Goal: Use online tool/utility: Use online tool/utility

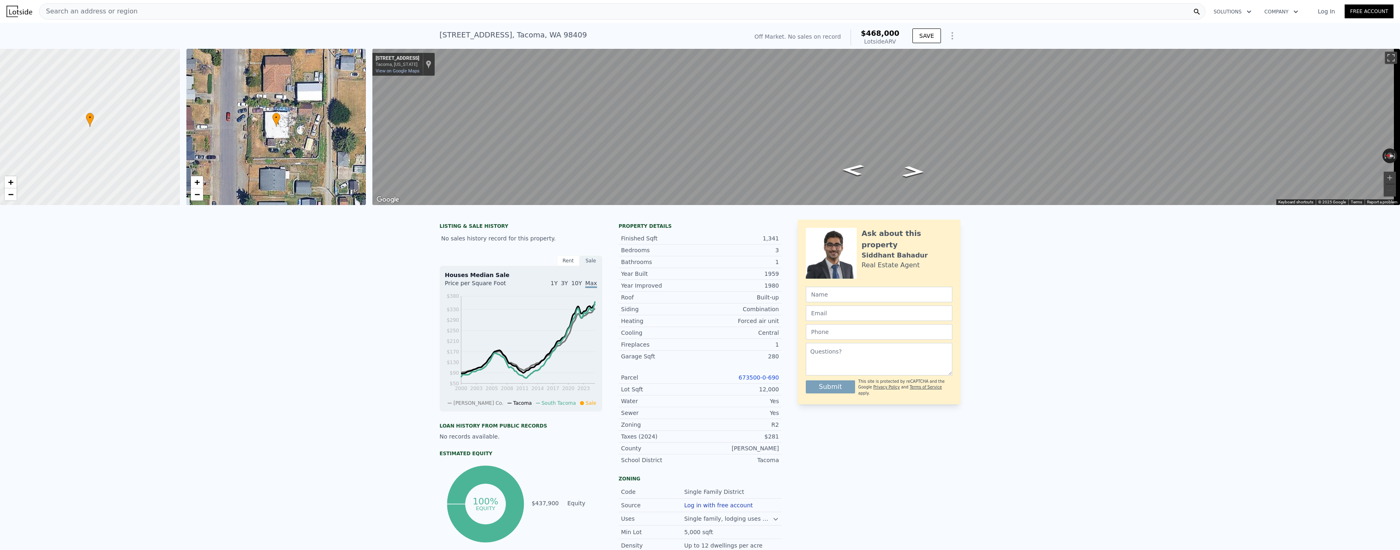
click at [318, 15] on div "Search an address or region" at bounding box center [622, 11] width 1166 height 16
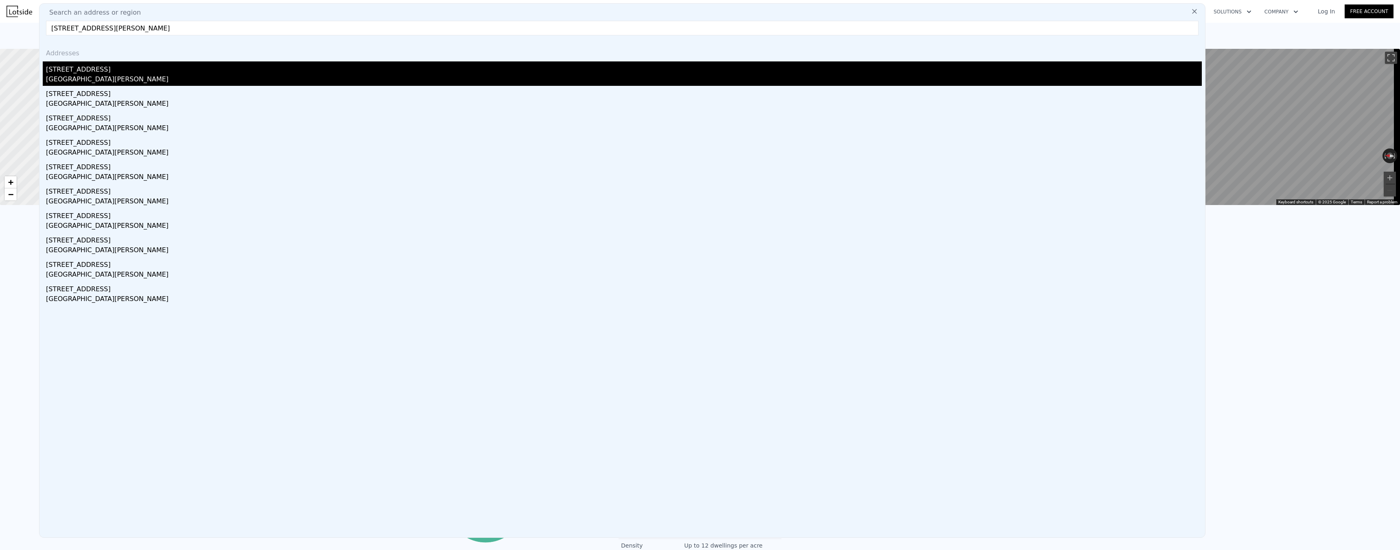
type input "[STREET_ADDRESS][PERSON_NAME]"
click at [100, 76] on div "[GEOGRAPHIC_DATA][PERSON_NAME]" at bounding box center [624, 79] width 1156 height 11
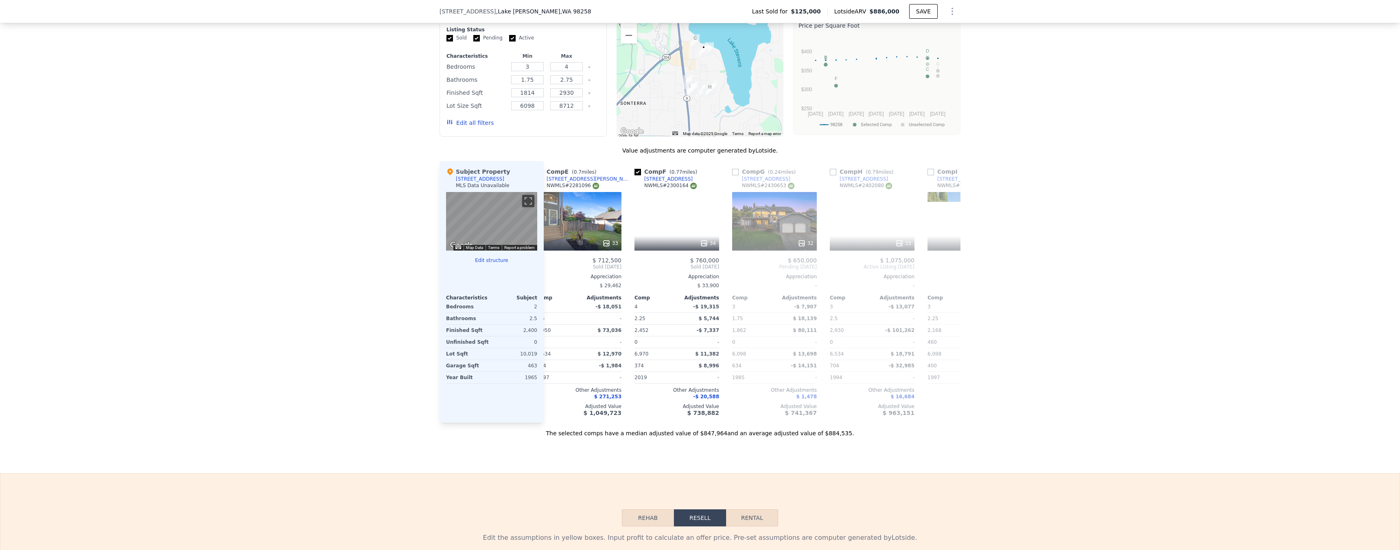
scroll to position [0, 412]
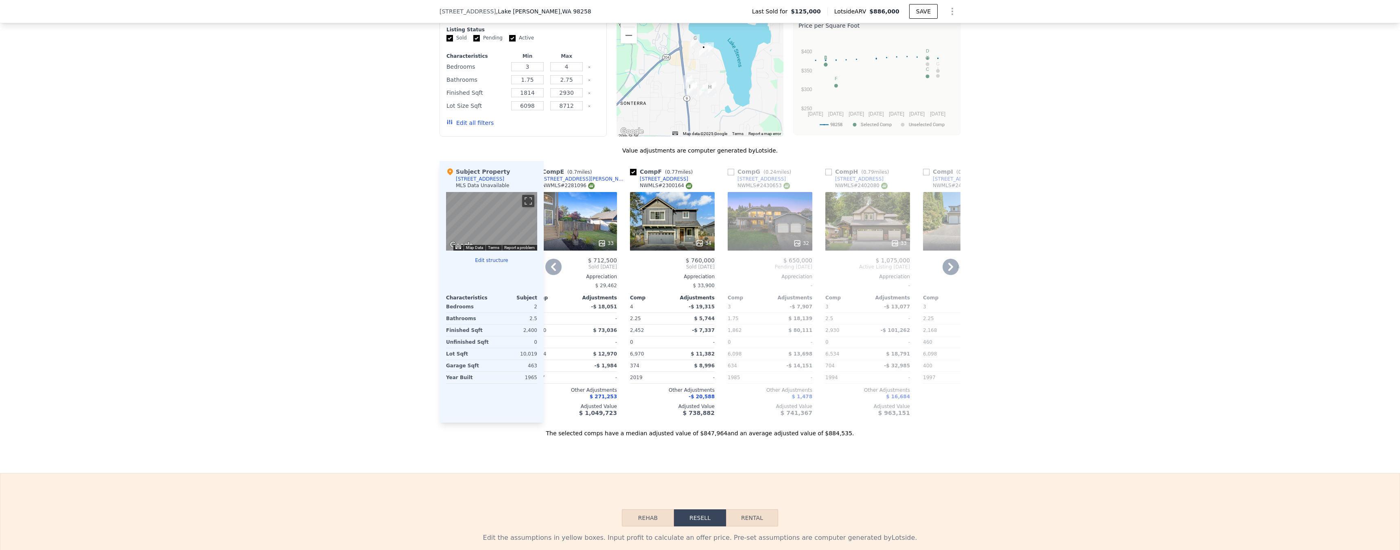
click at [704, 241] on div "34" at bounding box center [704, 243] width 16 height 8
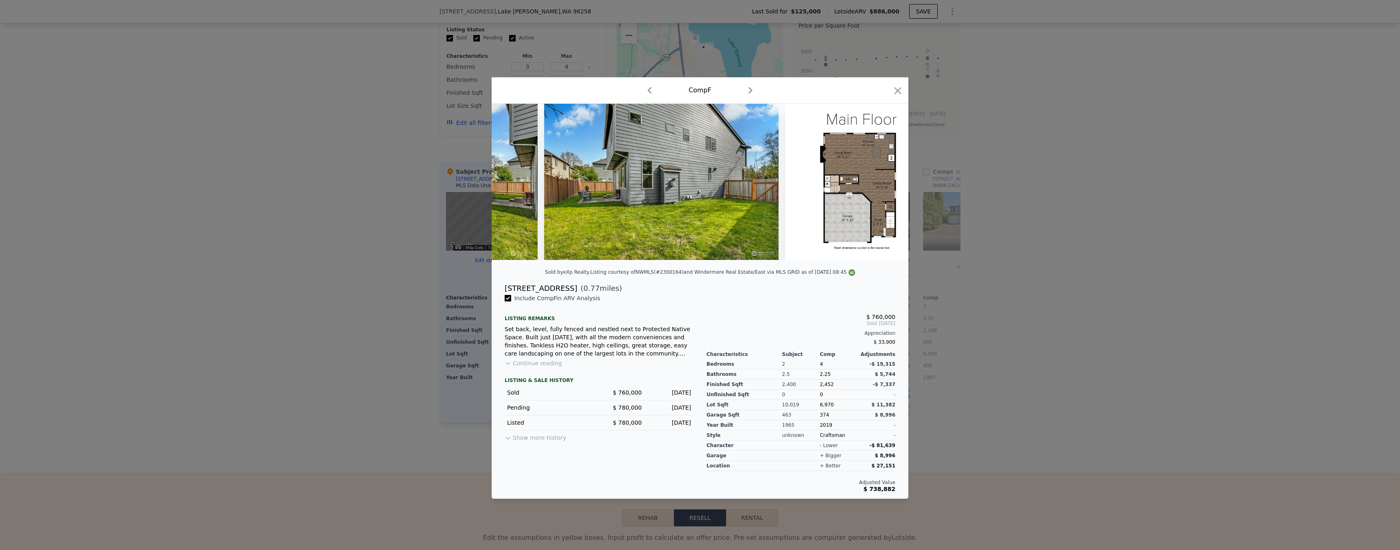
scroll to position [0, 7436]
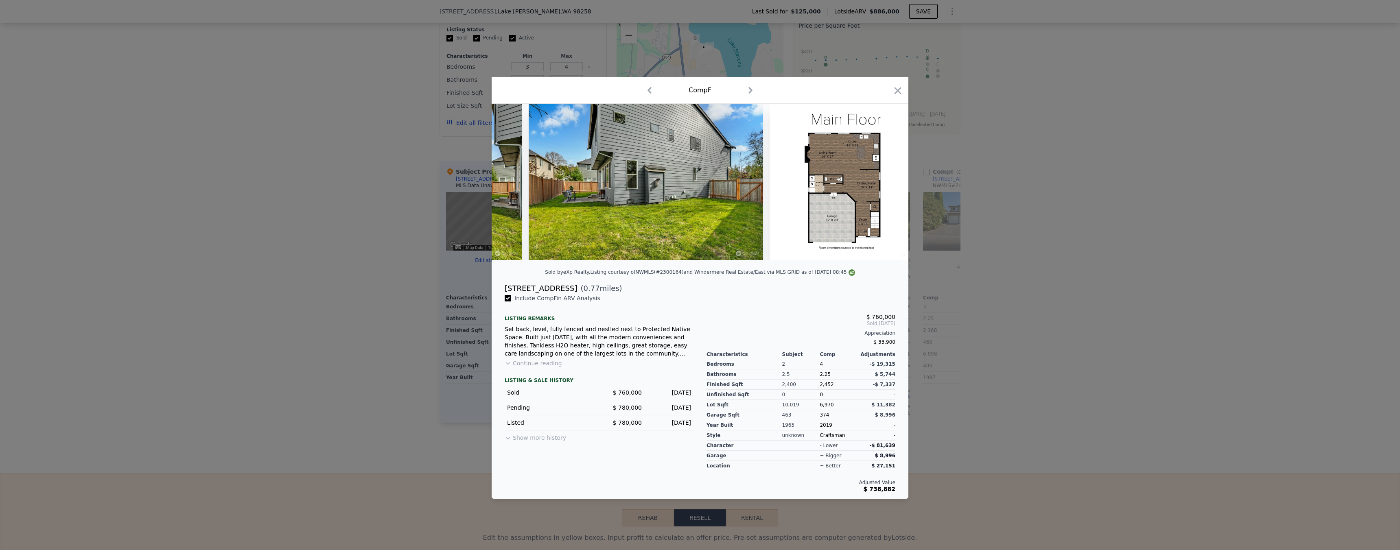
click at [969, 262] on div at bounding box center [700, 275] width 1400 height 550
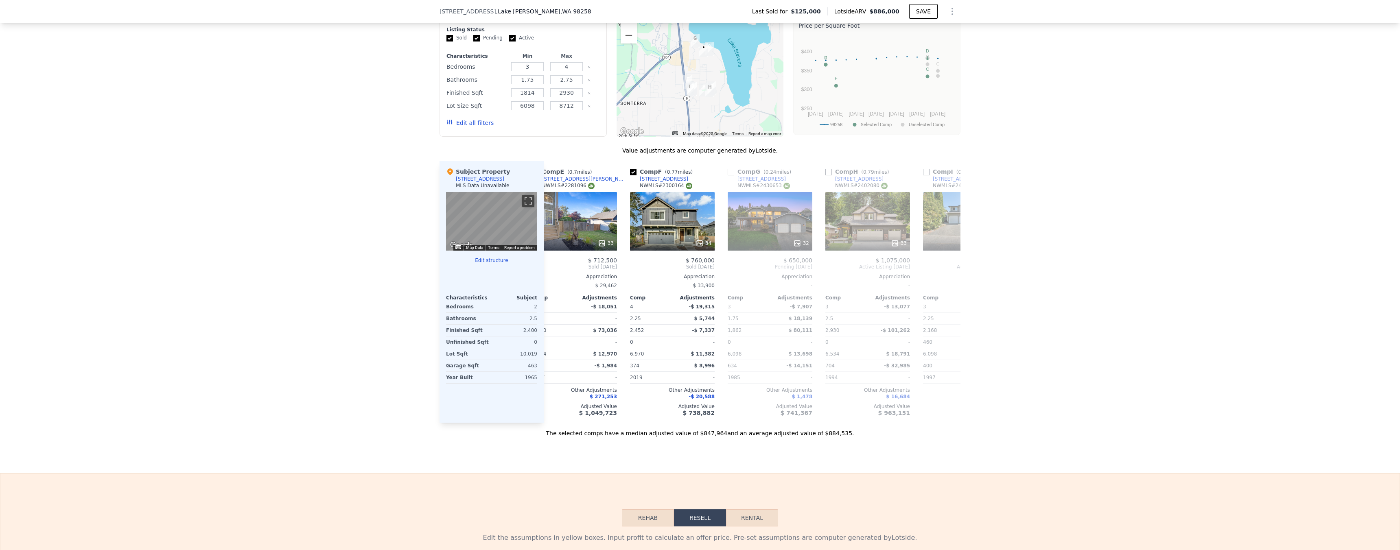
scroll to position [0, 482]
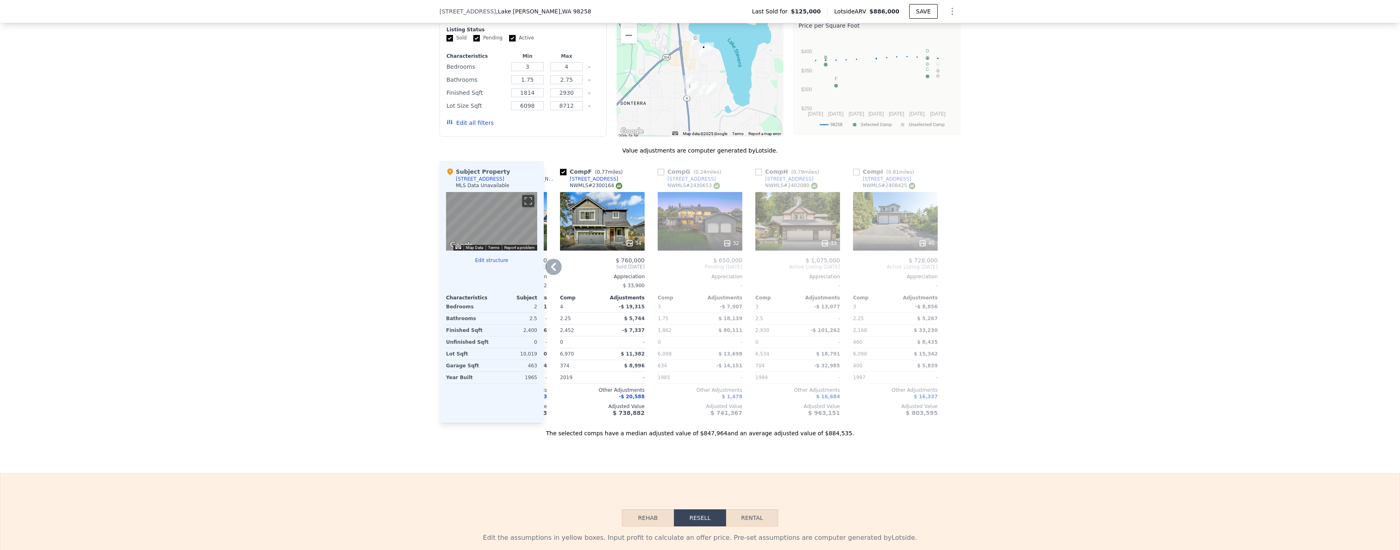
click at [826, 241] on div "33" at bounding box center [829, 243] width 16 height 8
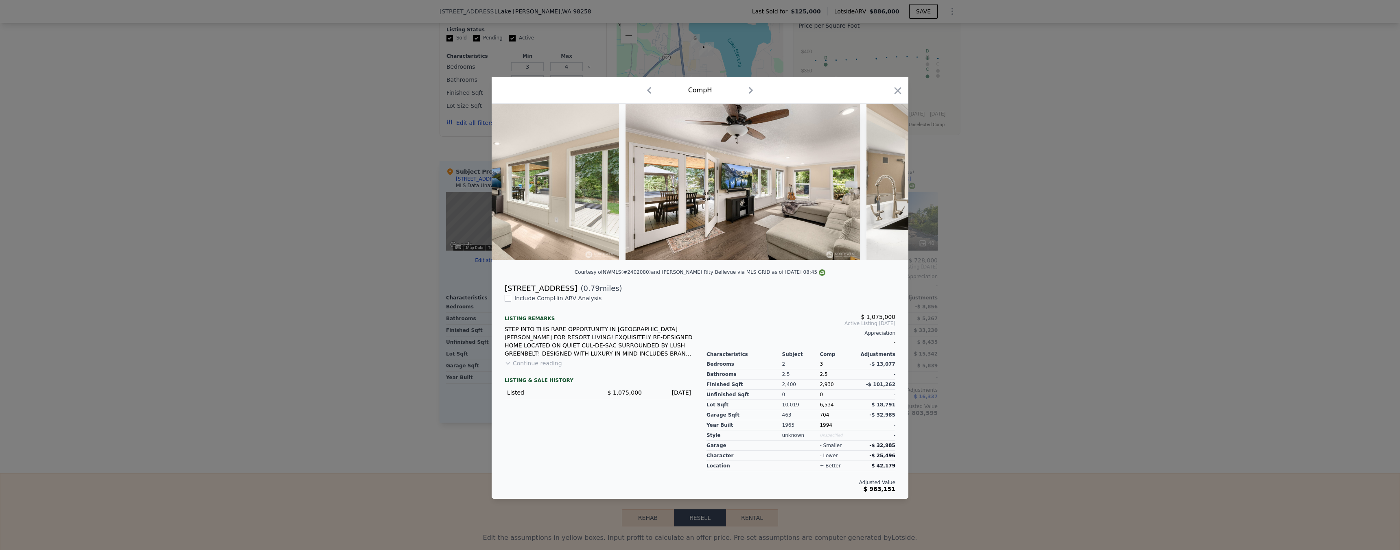
scroll to position [0, 2788]
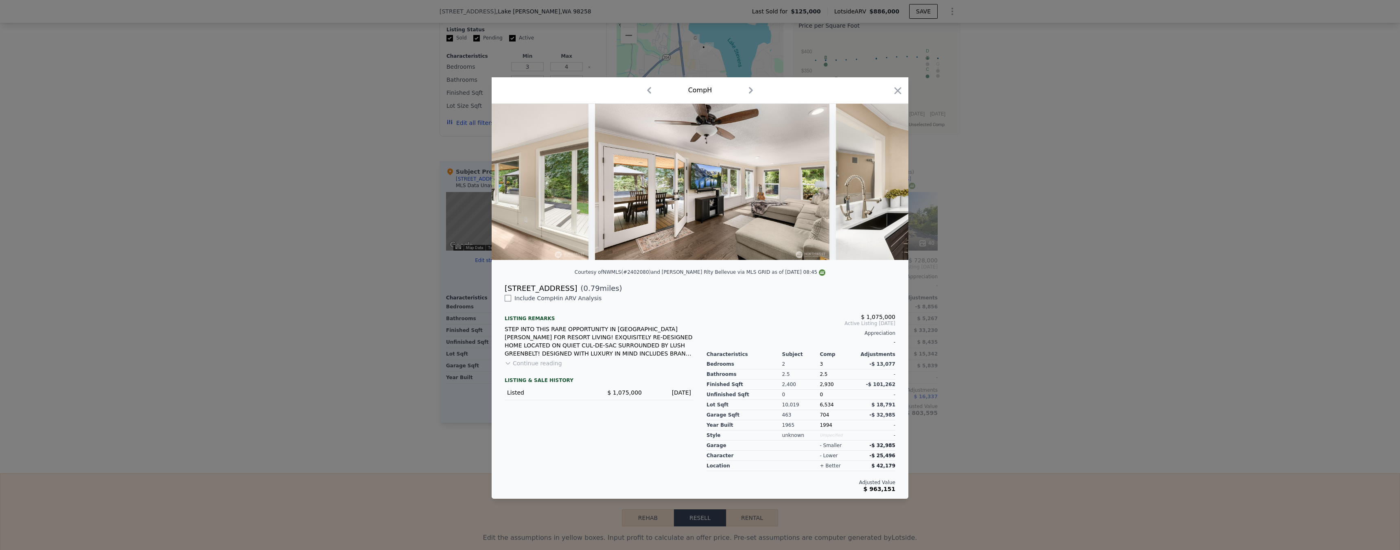
click at [1070, 301] on div at bounding box center [700, 275] width 1400 height 550
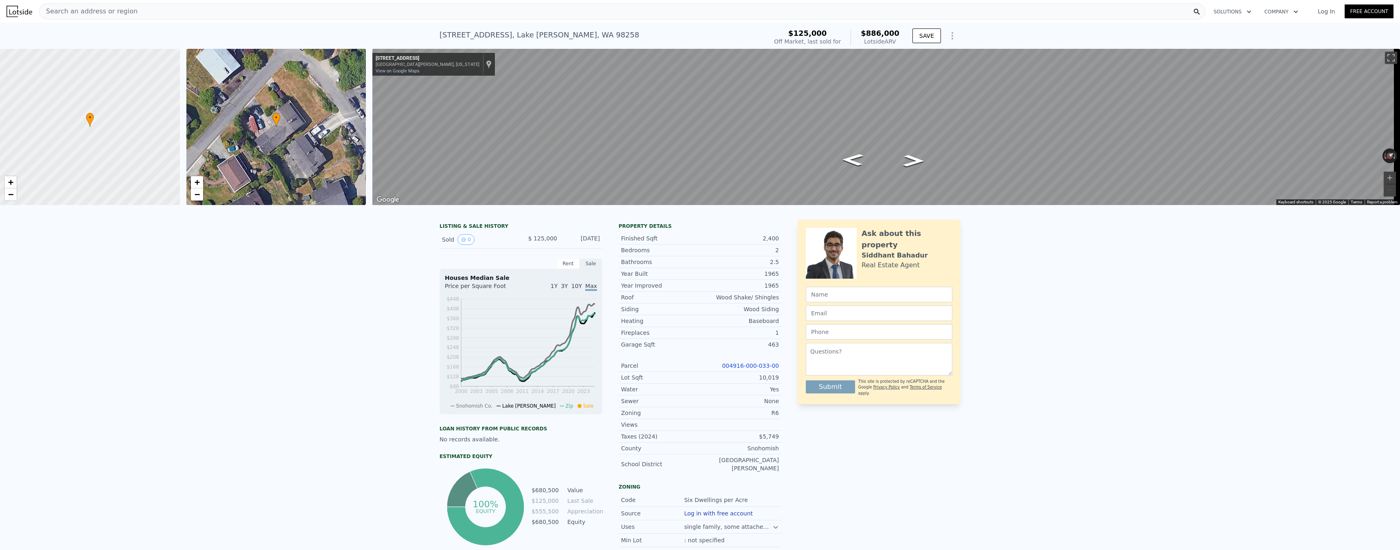
click at [210, 15] on div "Search an address or region" at bounding box center [622, 11] width 1166 height 16
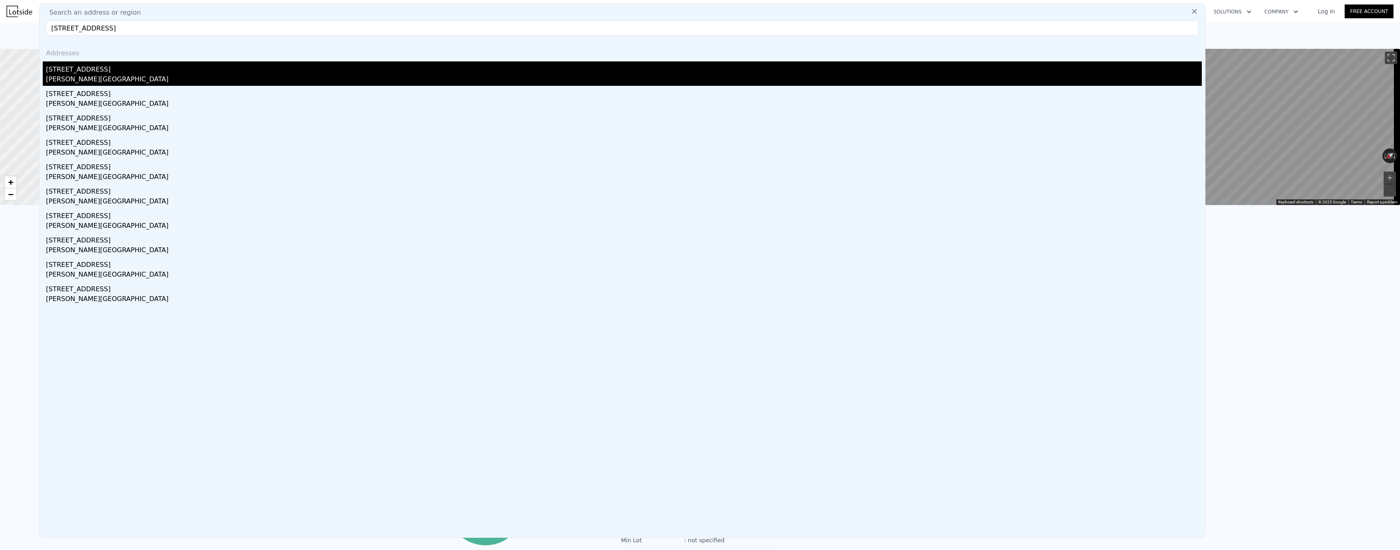
type input "[STREET_ADDRESS]"
click at [96, 74] on div "[STREET_ADDRESS]" at bounding box center [624, 67] width 1156 height 13
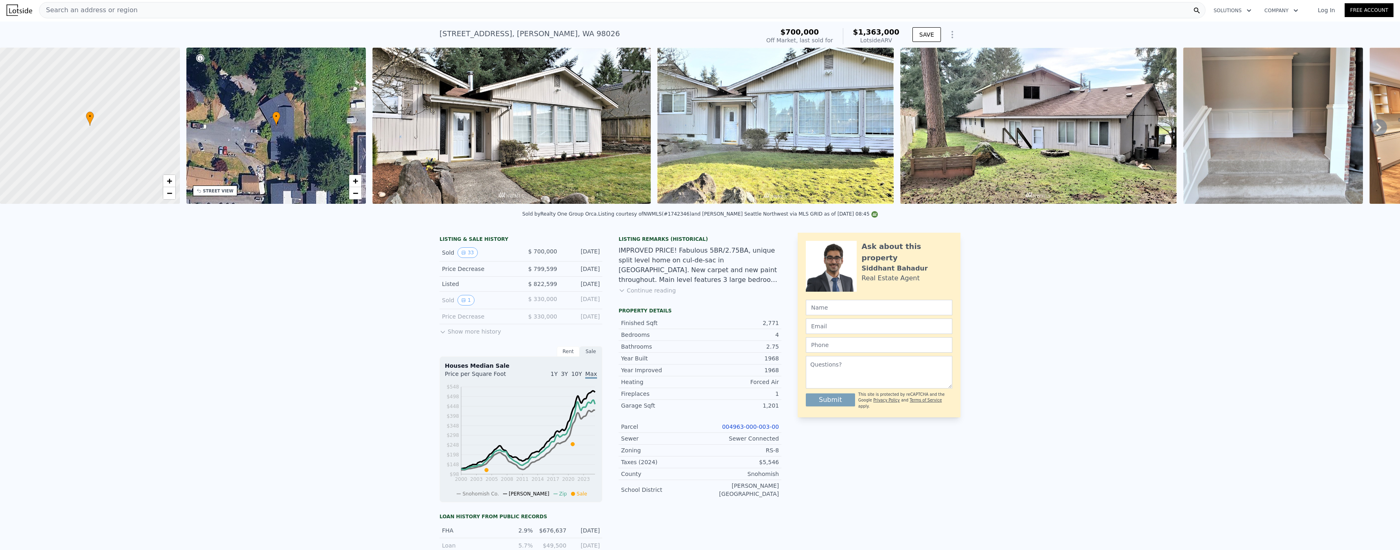
scroll to position [2, 0]
click at [660, 301] on div "Listing Remarks (Historical) IMPROVED PRICE! Fabulous 5BR/2.75BA, unique split …" at bounding box center [700, 270] width 163 height 68
click at [658, 300] on div "Listing Remarks (Historical) IMPROVED PRICE! Fabulous 5BR/2.75BA, unique split …" at bounding box center [700, 270] width 163 height 68
click at [652, 294] on button "Continue reading" at bounding box center [647, 290] width 57 height 8
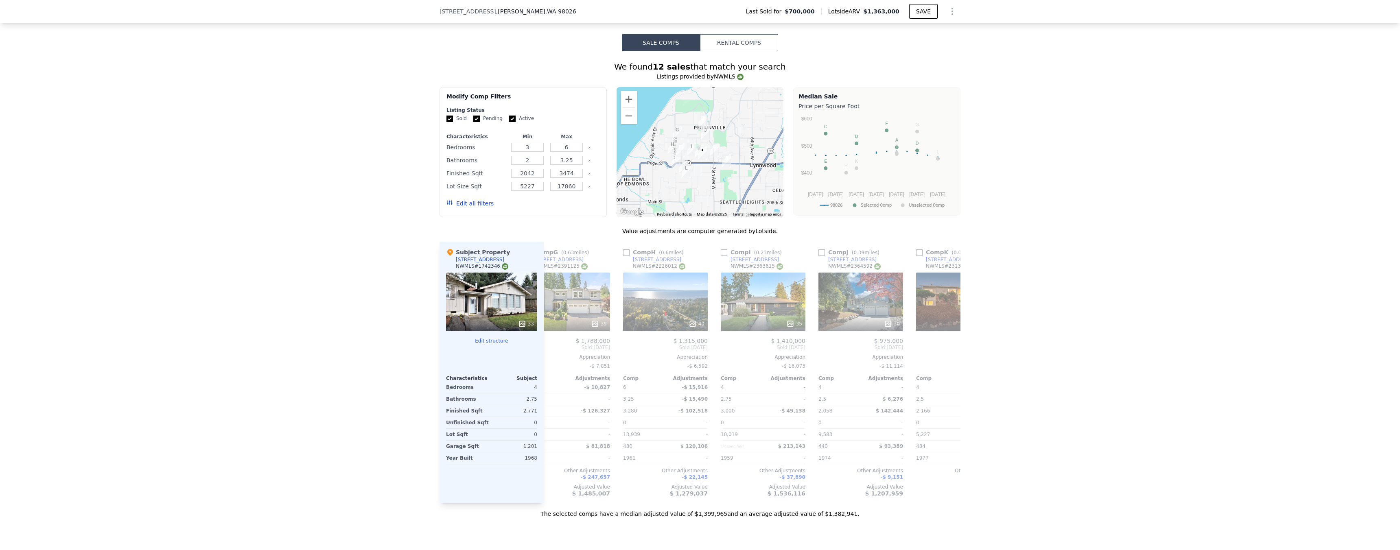
scroll to position [0, 639]
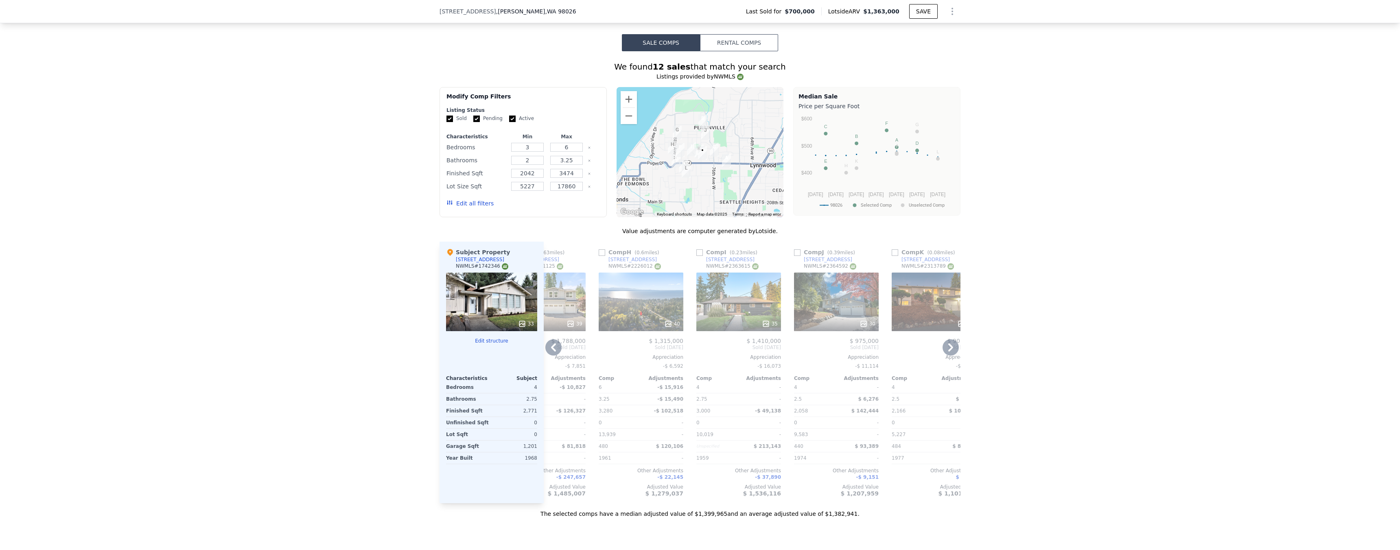
click at [762, 327] on icon at bounding box center [766, 324] width 8 height 8
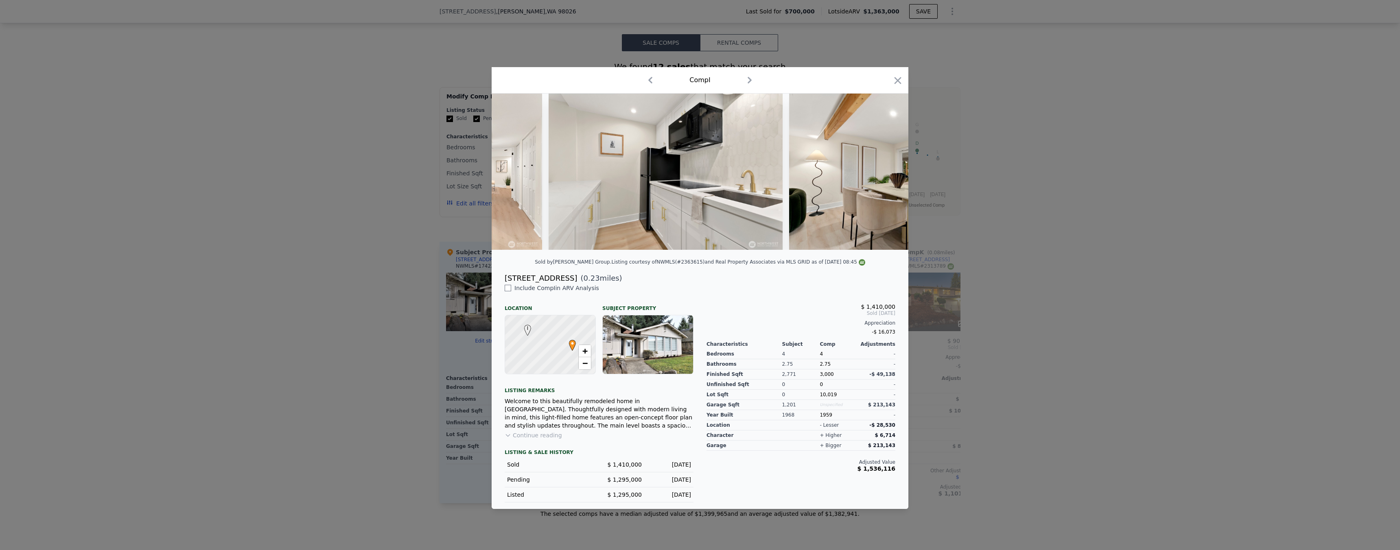
scroll to position [0, 5765]
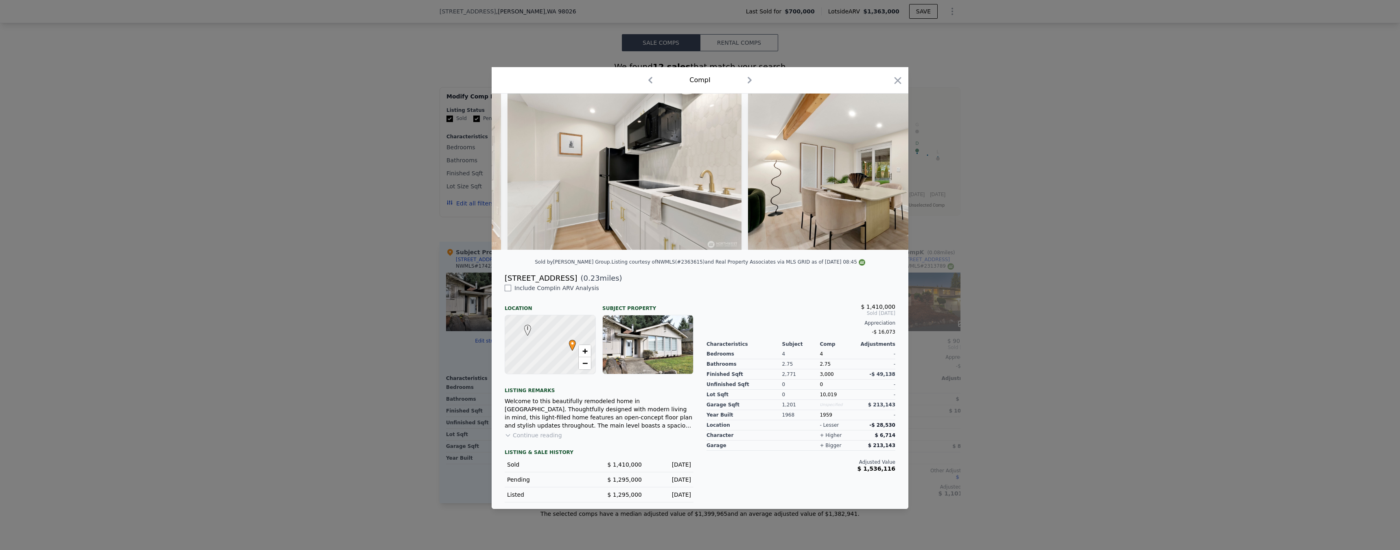
click at [1154, 283] on div at bounding box center [700, 275] width 1400 height 550
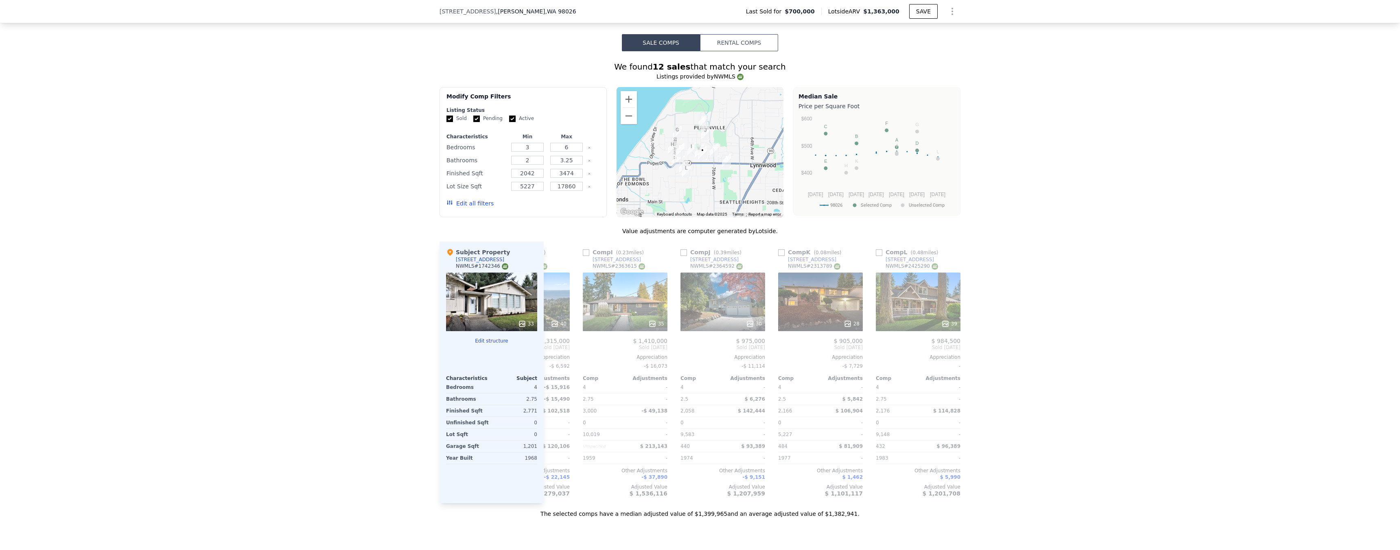
scroll to position [0, 753]
click at [849, 328] on div "28" at bounding box center [851, 324] width 16 height 8
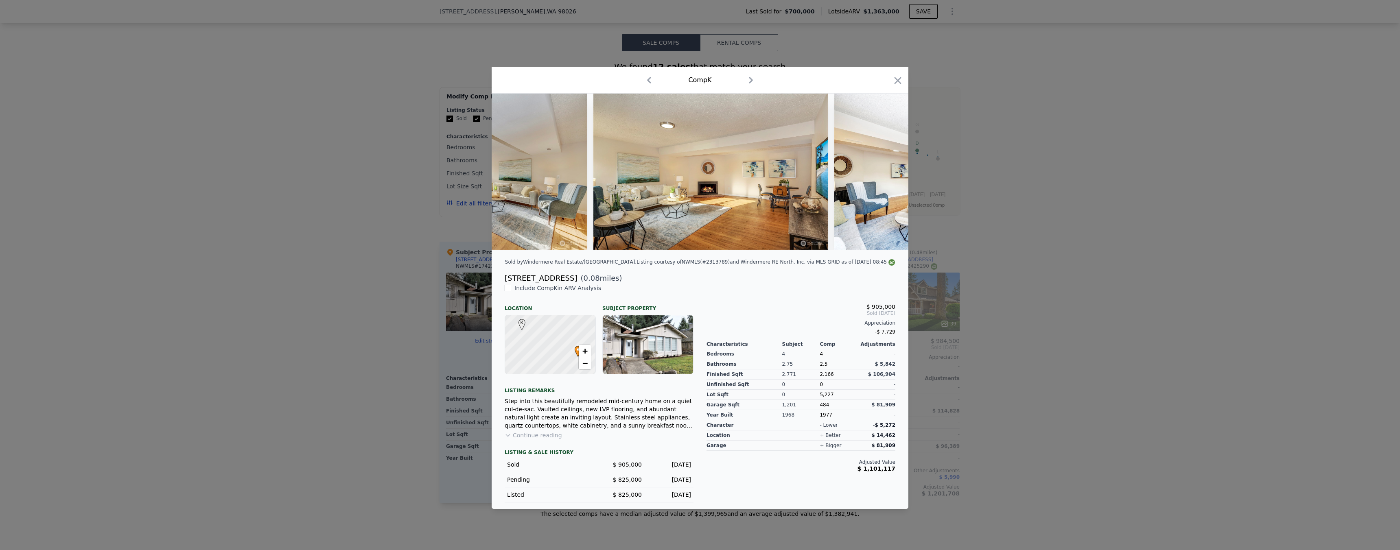
scroll to position [0, 3268]
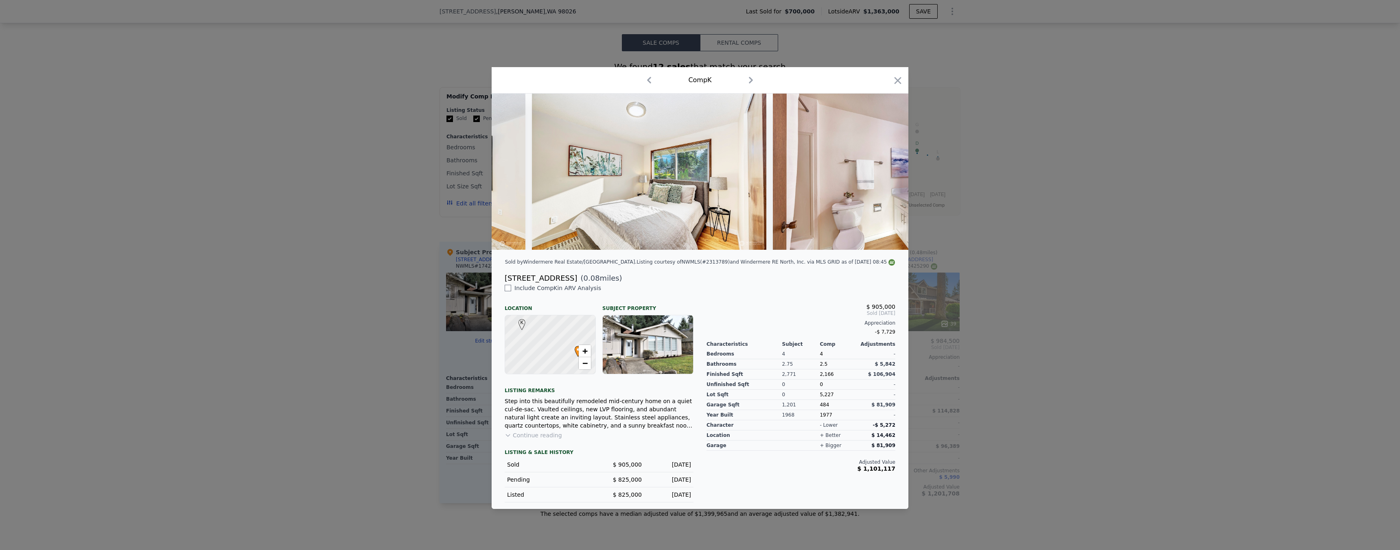
click at [1007, 243] on div at bounding box center [700, 275] width 1400 height 550
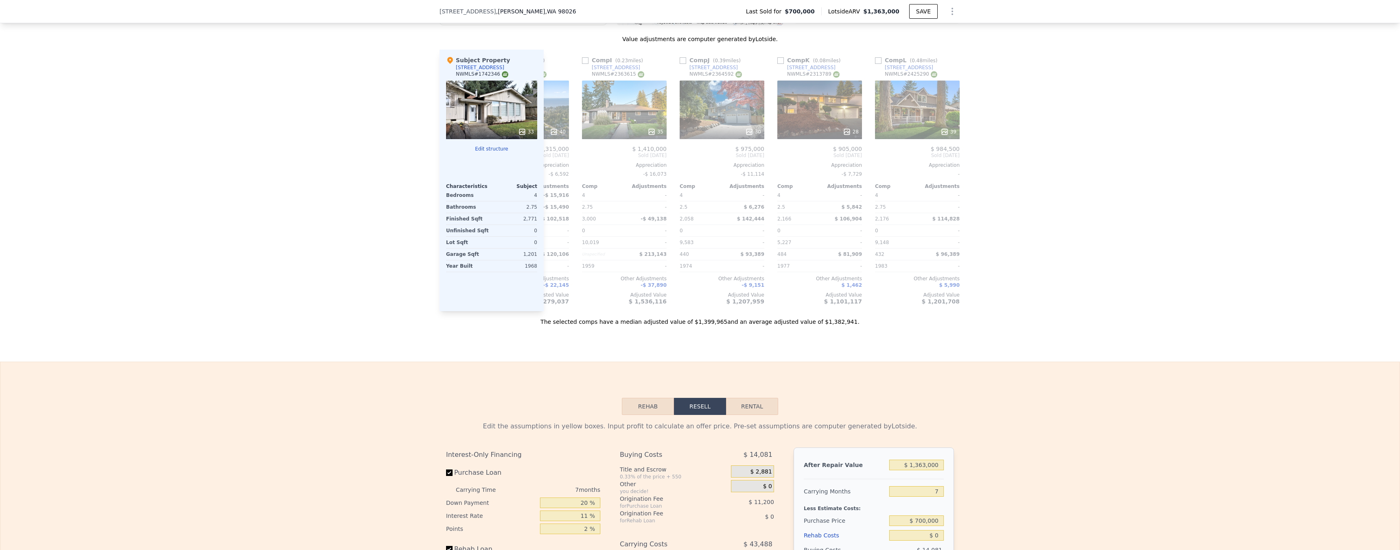
scroll to position [886, 0]
click at [922, 470] on input "$ 1,363,000" at bounding box center [916, 464] width 55 height 11
click at [935, 470] on input "$ 1,363,000" at bounding box center [916, 464] width 55 height 11
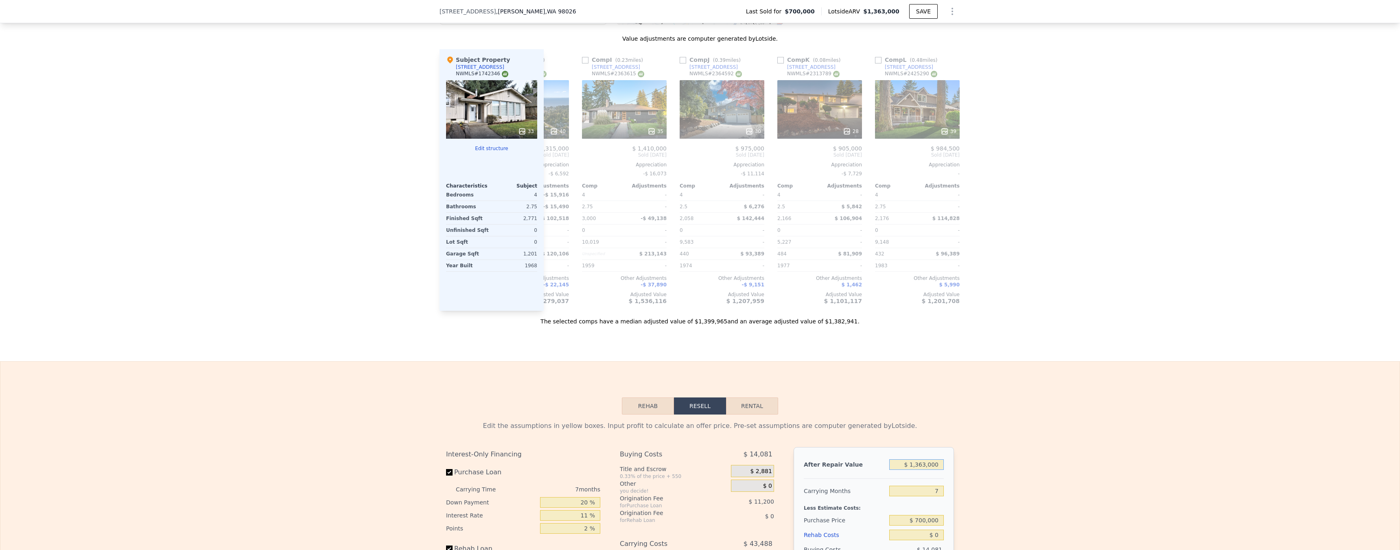
type input "$ 1"
type input "-$ 754,938"
type input "$ 13"
type input "-$ 754,926"
type input "$ 135"
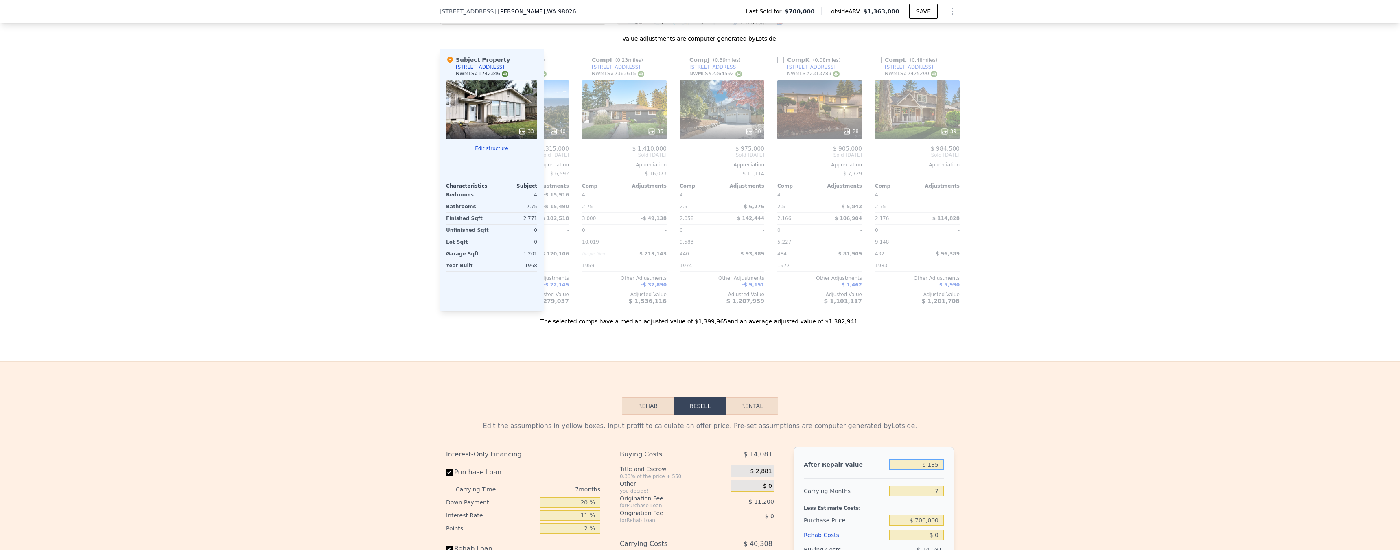
type input "-$ 754,812"
type input "$ 1,350"
type input "-$ 753,688"
type input "$ 13,500"
type input "-$ 742,432"
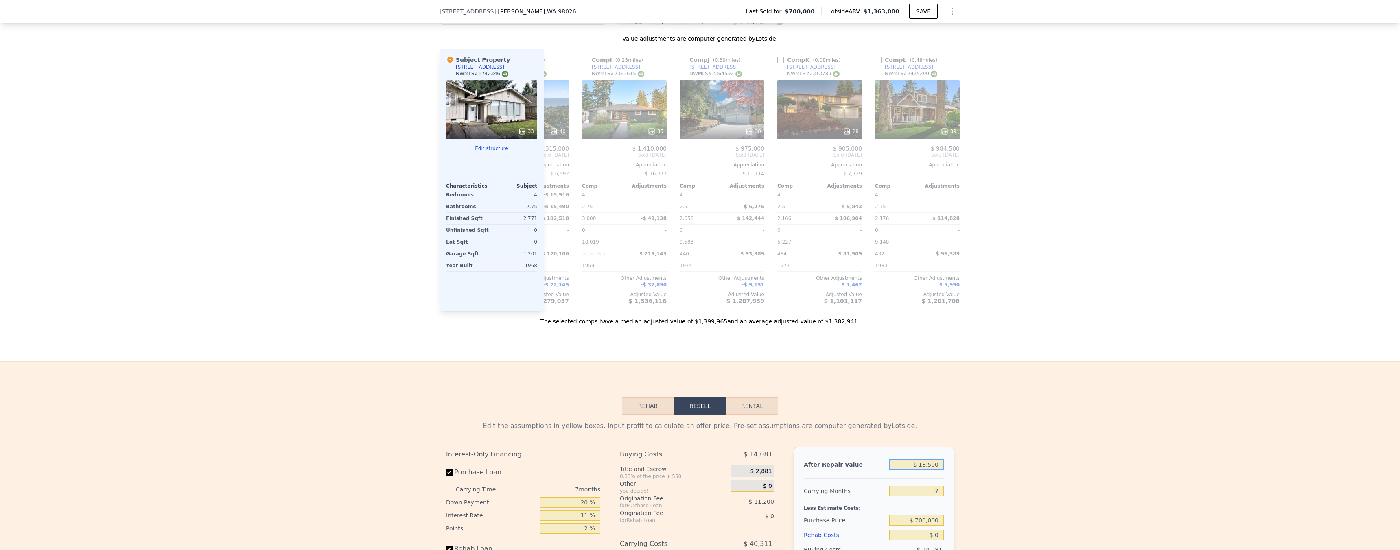
type input "$ 135,000"
type input "-$ 629,857"
type input "$ 1,350,000"
type input "$ 495,885"
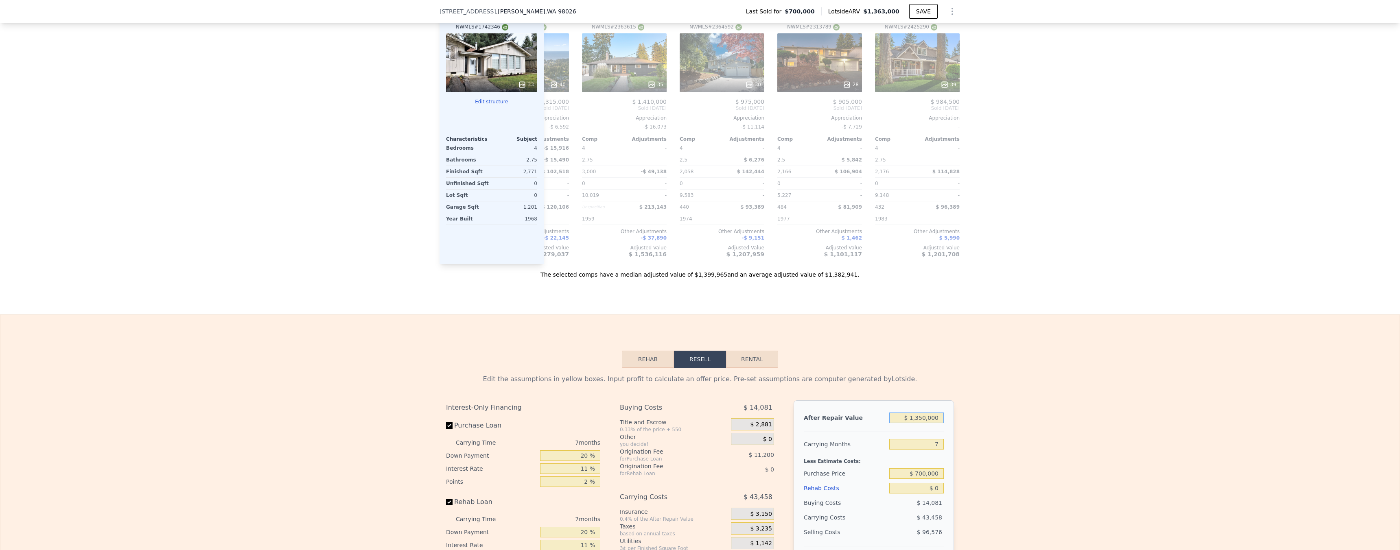
scroll to position [938, 0]
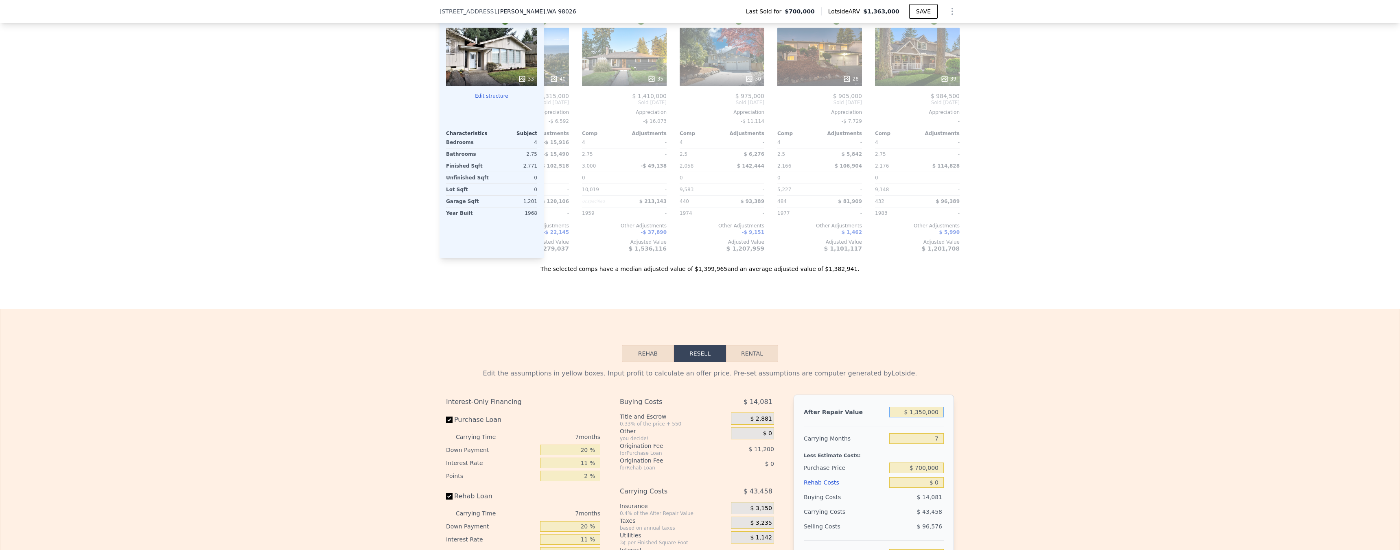
type input "$ 1,350,000"
click at [927, 473] on input "$ 700,000" at bounding box center [916, 468] width 55 height 11
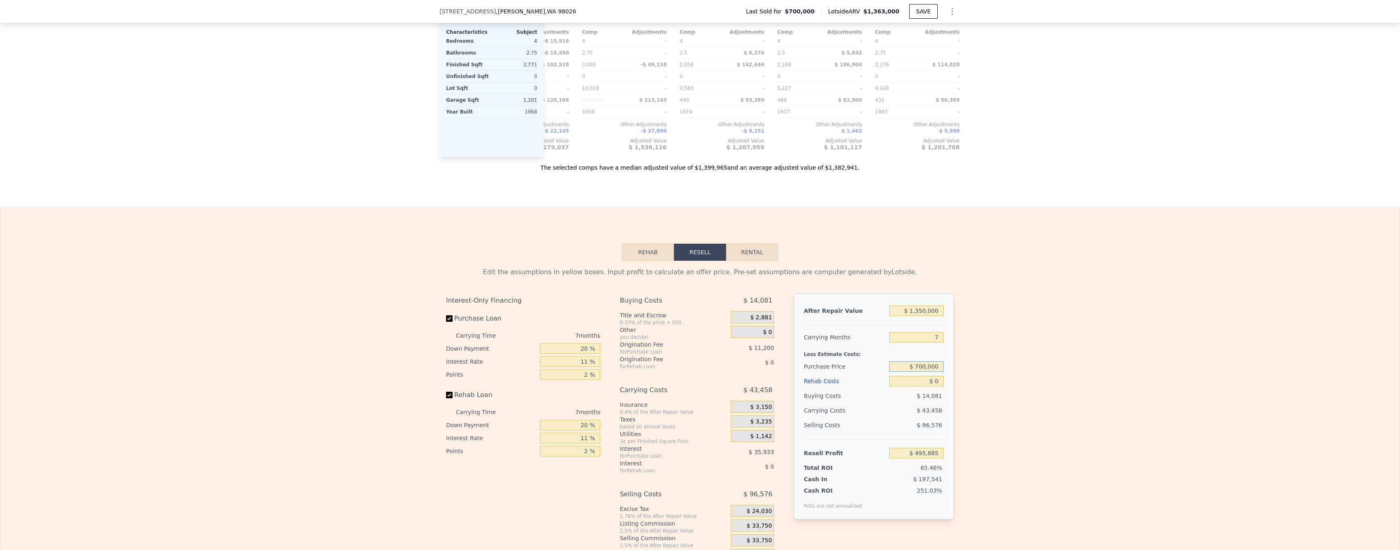
scroll to position [1105, 0]
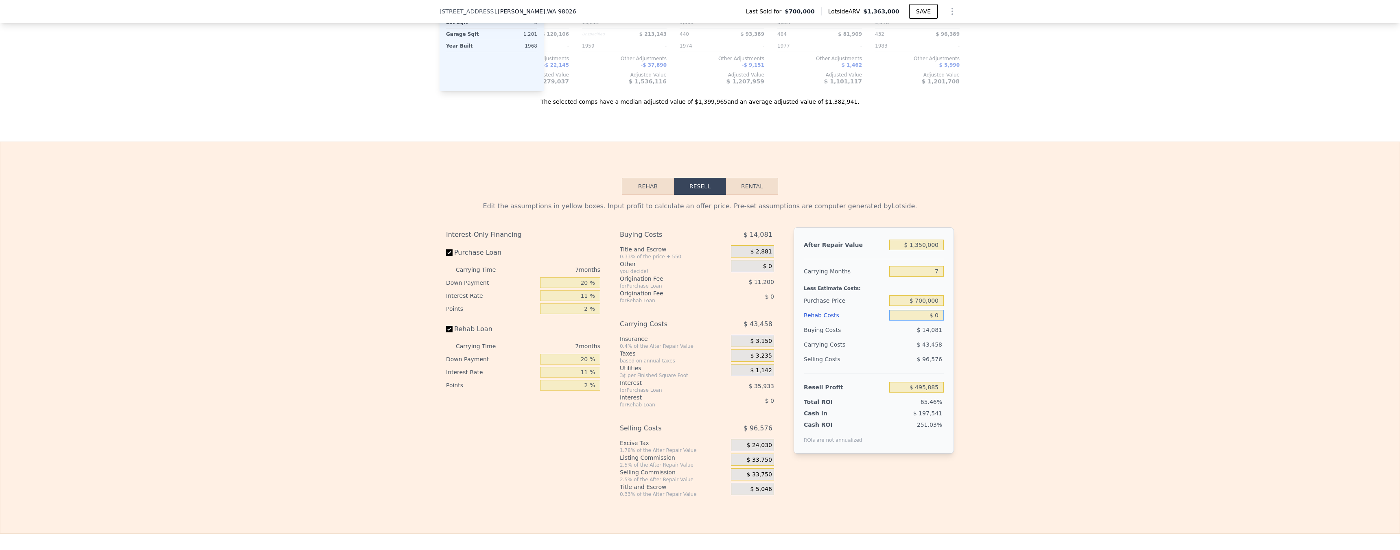
click at [932, 321] on input "$ 0" at bounding box center [916, 315] width 55 height 11
type input "$ 120"
type input "$ 495,756"
type input "$ 1,250"
type input "$ 494,552"
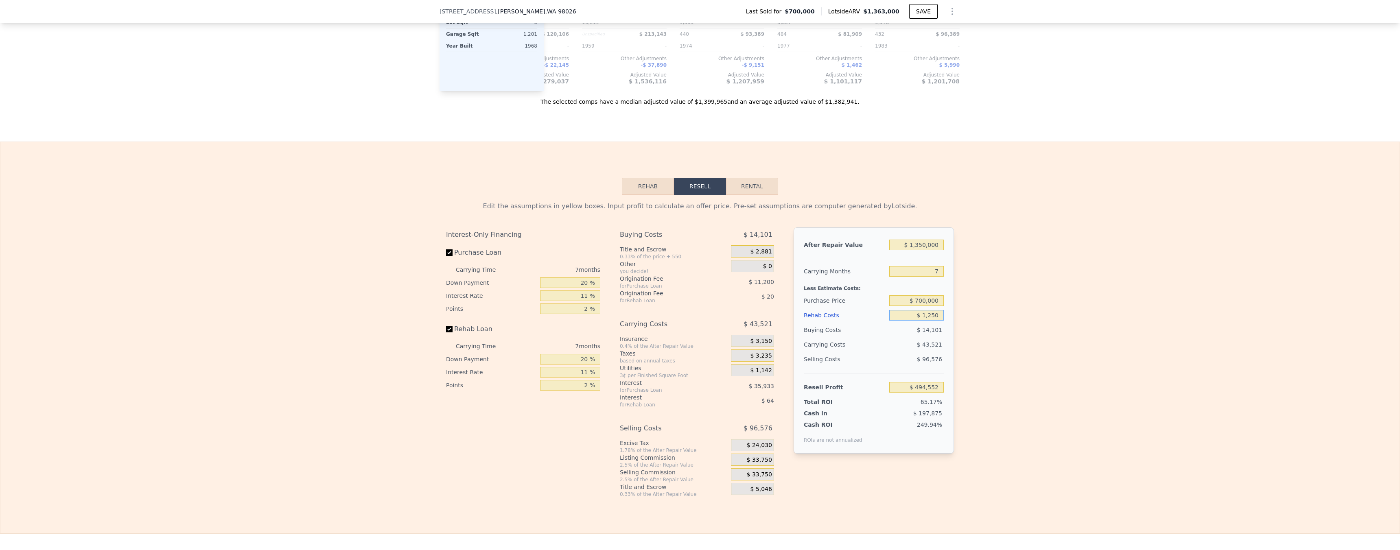
type input "$ 12,500"
type input "$ 482,541"
type input "$ 125,000"
type input "$ 362,466"
click at [930, 321] on input "$ 125,000" at bounding box center [916, 315] width 55 height 11
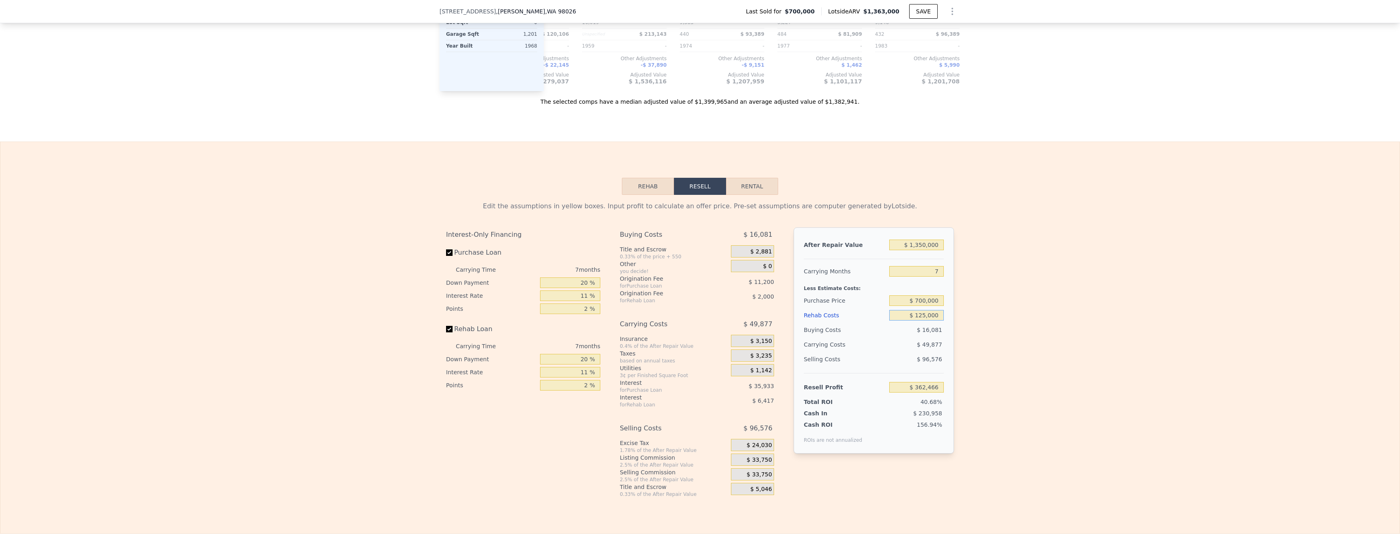
click at [930, 321] on input "$ 125,000" at bounding box center [916, 315] width 55 height 11
type input "$ 13"
type input "$ 495,872"
type input "$ 130"
type input "$ 495,746"
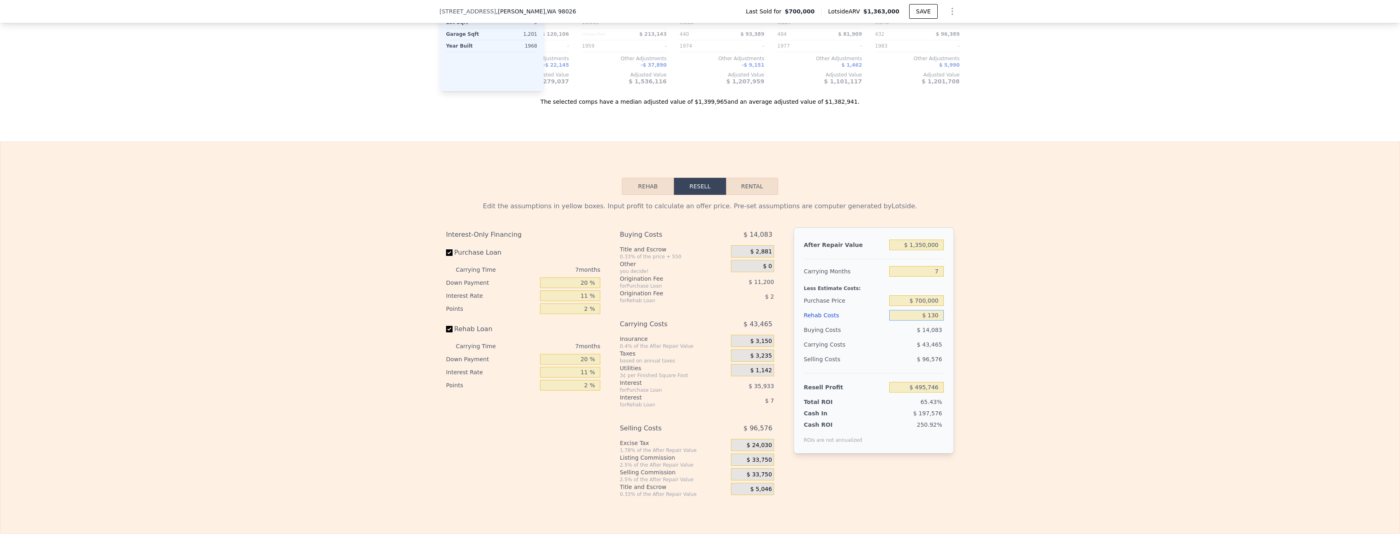
type input "$ 1,300"
type input "$ 494,494"
type input "$ 13,000"
type input "$ 482,012"
type input "$ 130,000"
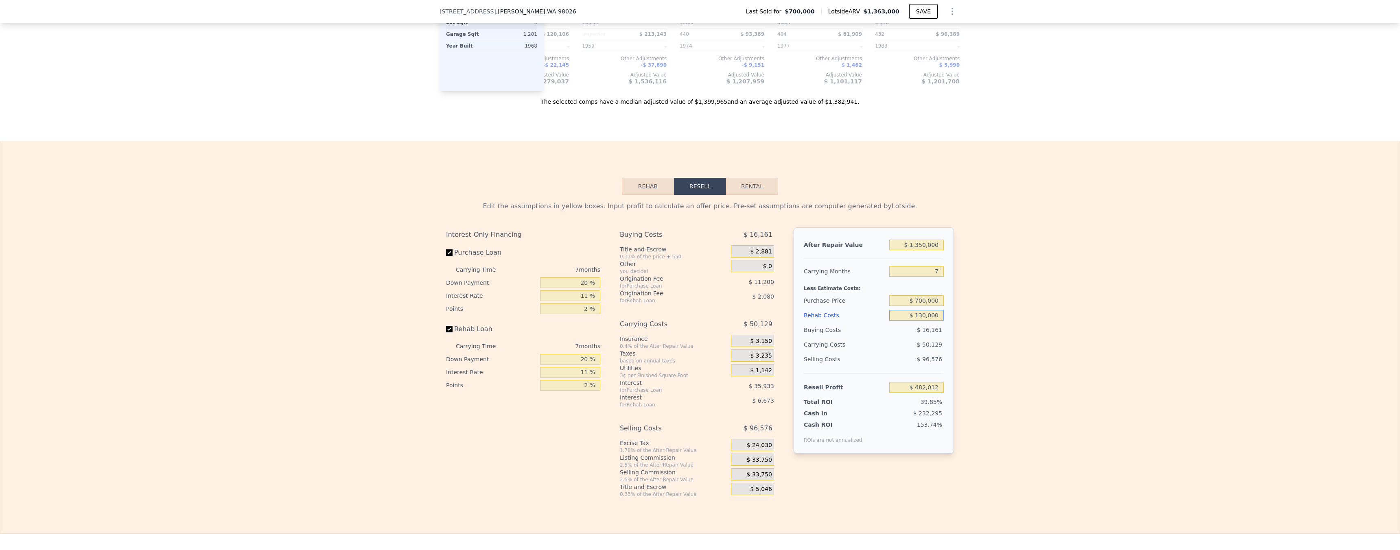
type input "$ 357,134"
type input "$ 130,000"
click at [930, 306] on input "$ 700,000" at bounding box center [916, 300] width 55 height 11
type input "$ 9"
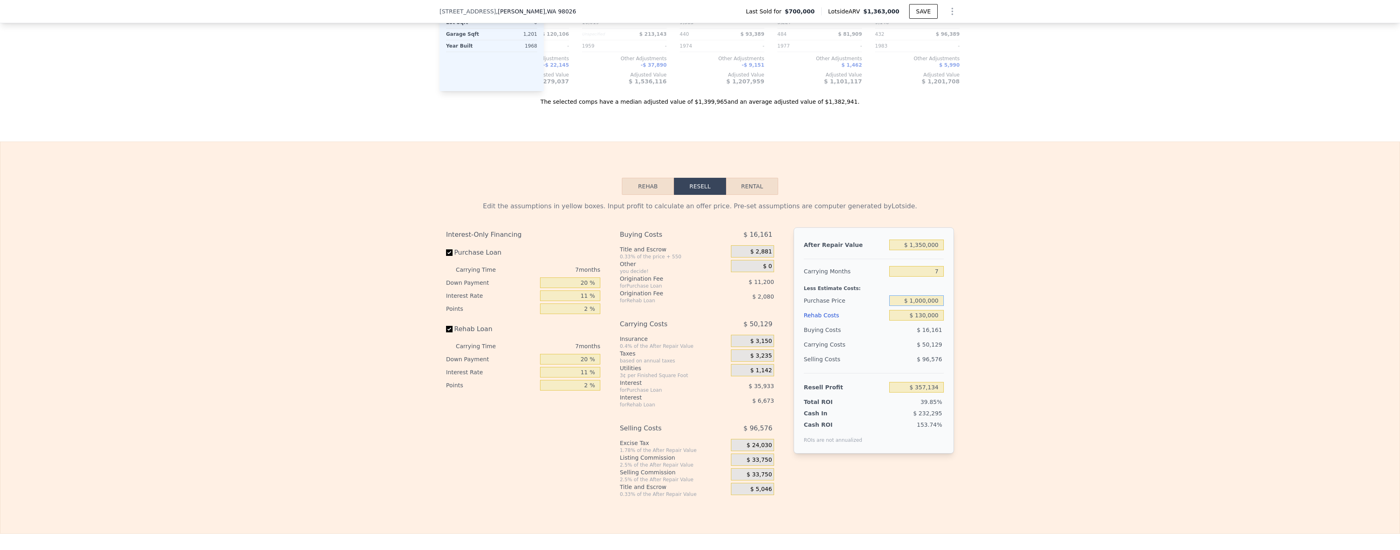
type input "$ 1,000,000"
click at [967, 326] on div "Edit the assumptions in yellow boxes. Input profit to calculate an offer price.…" at bounding box center [699, 346] width 1399 height 303
type input "$ 35,935"
click at [929, 306] on input "$ 1,000,000" at bounding box center [916, 300] width 55 height 11
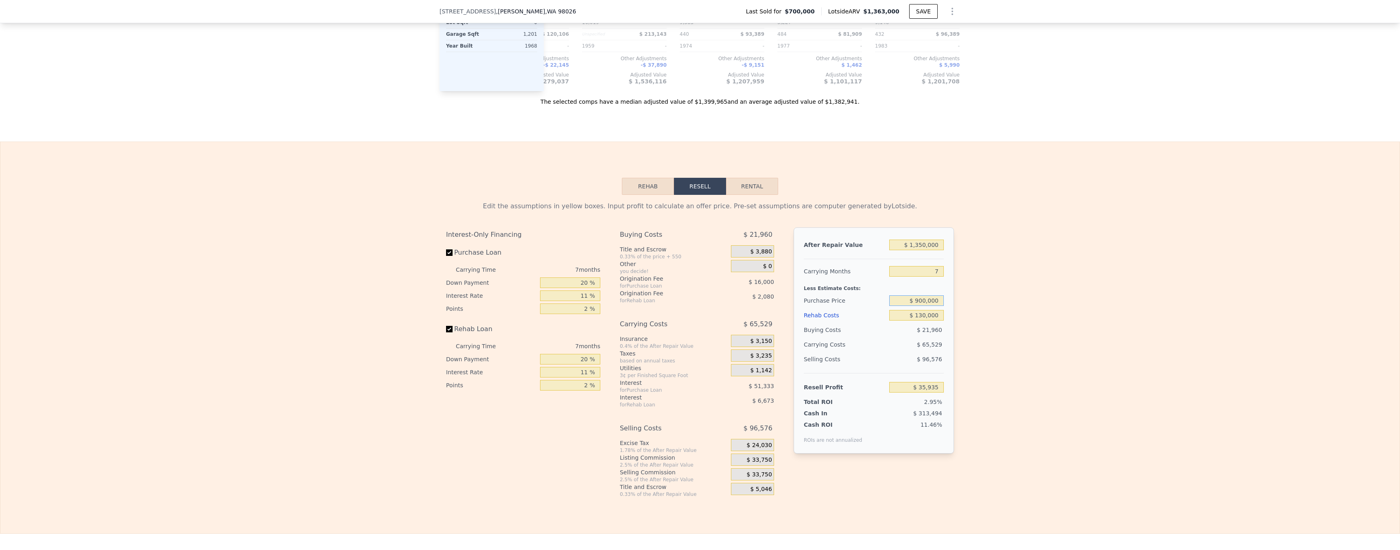
type input "$ 900,000"
click at [971, 343] on div "Edit the assumptions in yellow boxes. Input profit to calculate an offer price.…" at bounding box center [699, 346] width 1399 height 303
type input "$ 142,999"
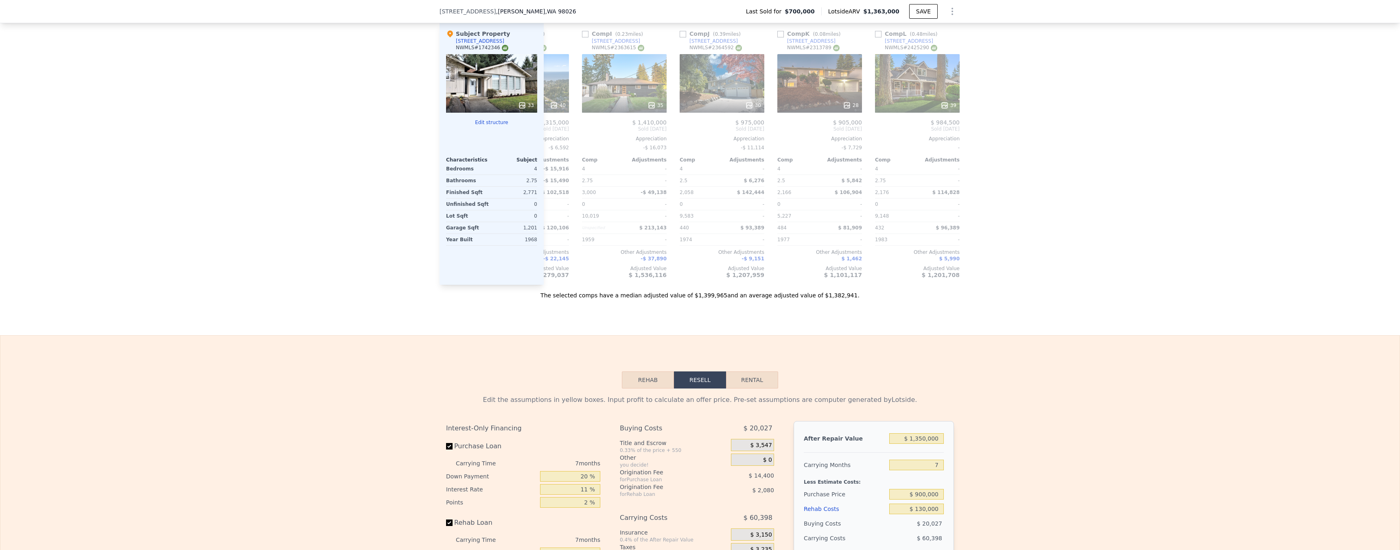
scroll to position [913, 0]
click at [936, 469] on input "7" at bounding box center [916, 463] width 55 height 11
click at [1079, 334] on div "Sale Comps Rental Comps We found 12 sales that match your search Listings provi…" at bounding box center [700, 56] width 1400 height 556
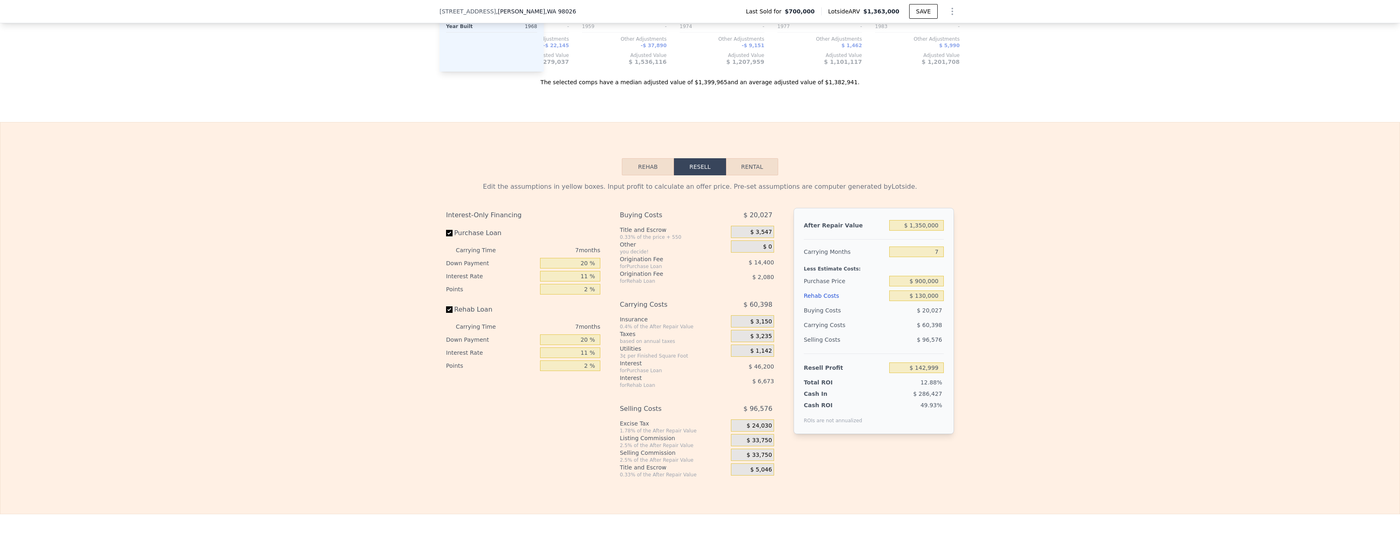
scroll to position [1126, 0]
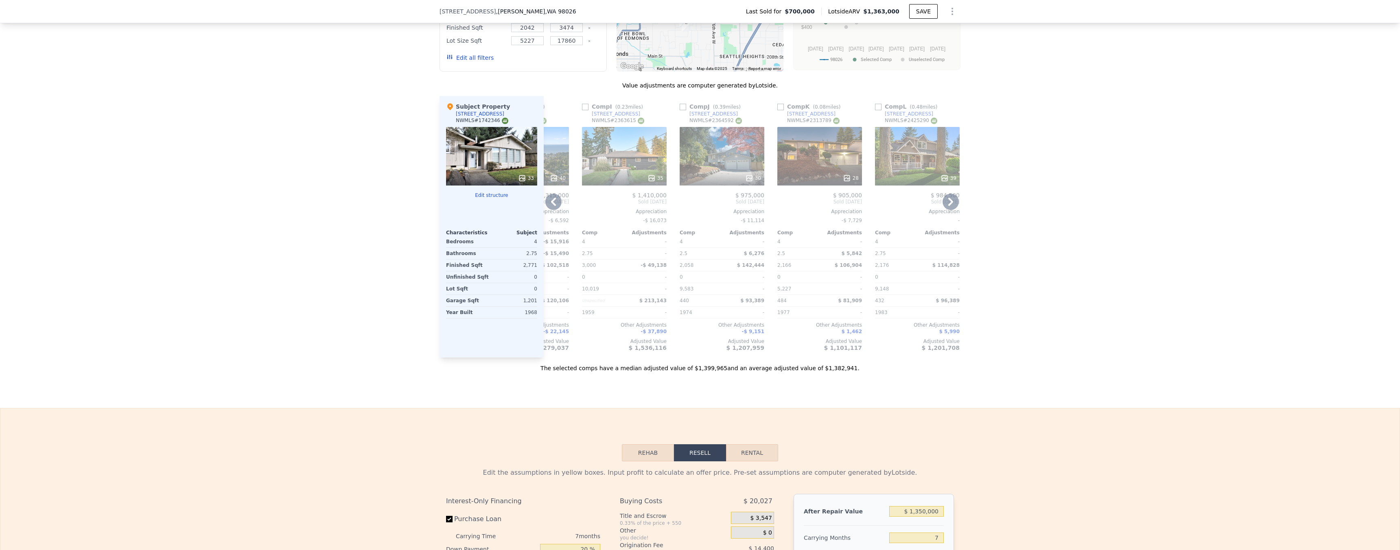
type input "$ 1,363,000"
type input "$ 0"
type input "$ 507,931"
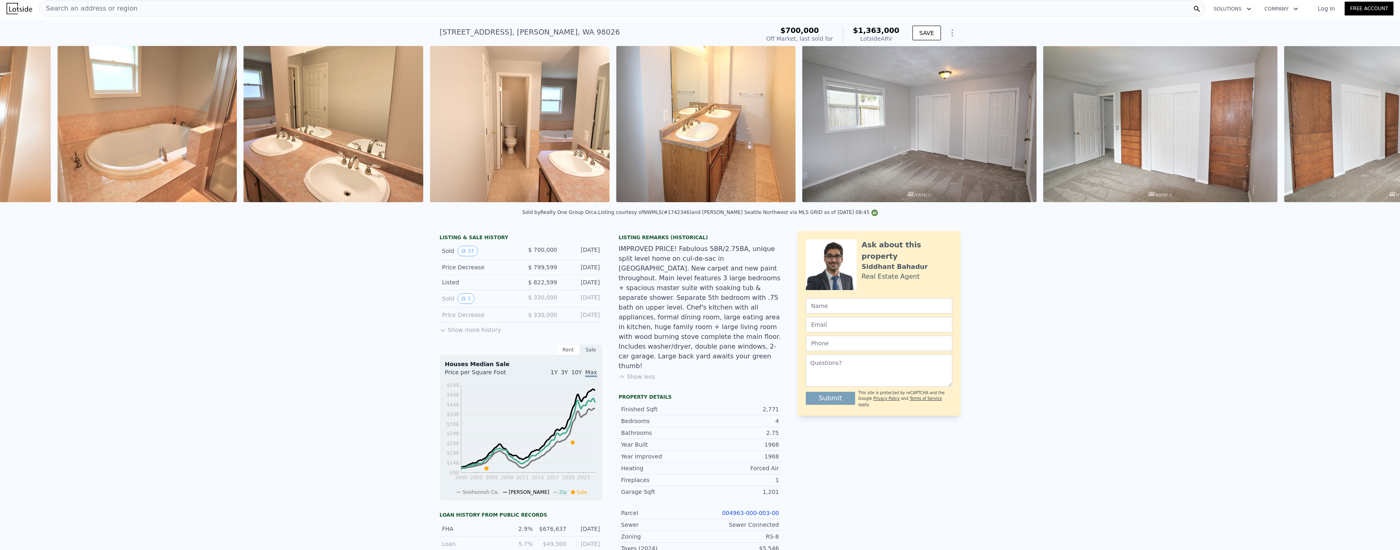
scroll to position [0, 4583]
